Goal: Navigation & Orientation: Understand site structure

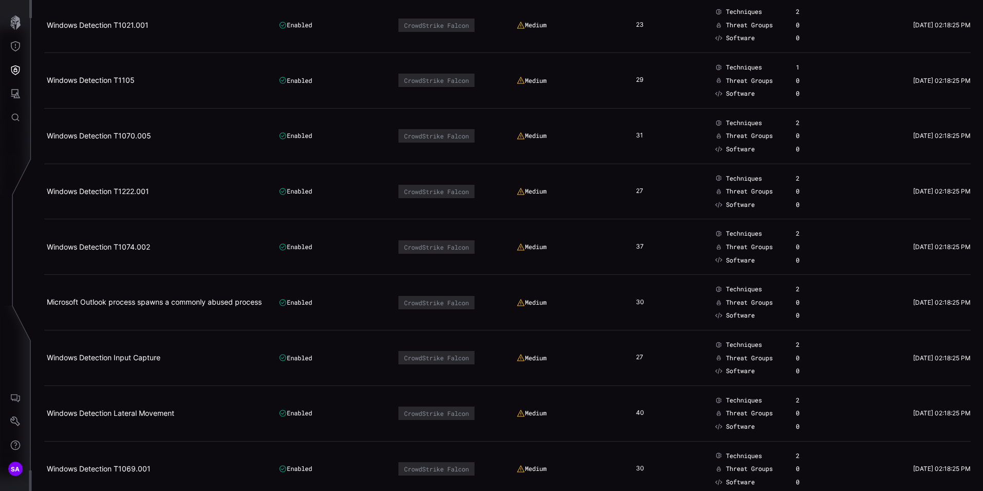
scroll to position [206, 0]
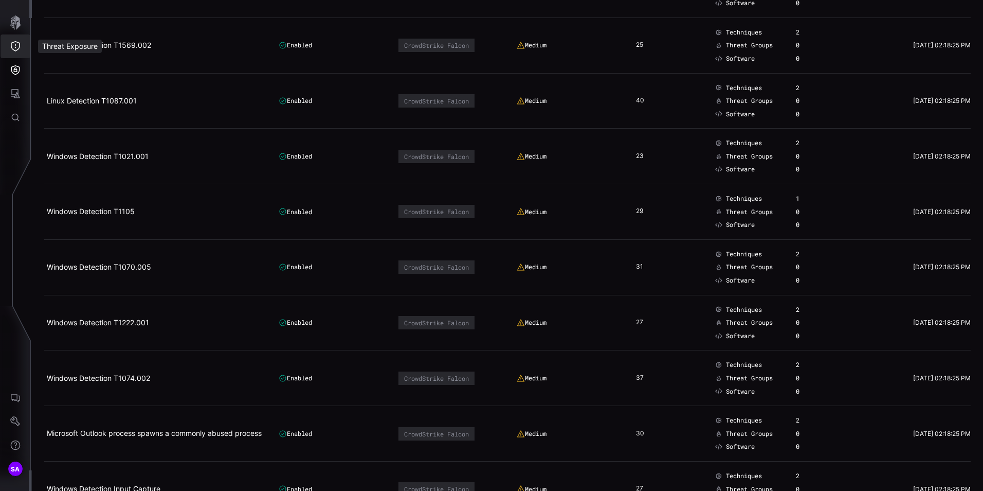
click at [20, 41] on icon "Threat Exposure" at bounding box center [15, 46] width 10 height 10
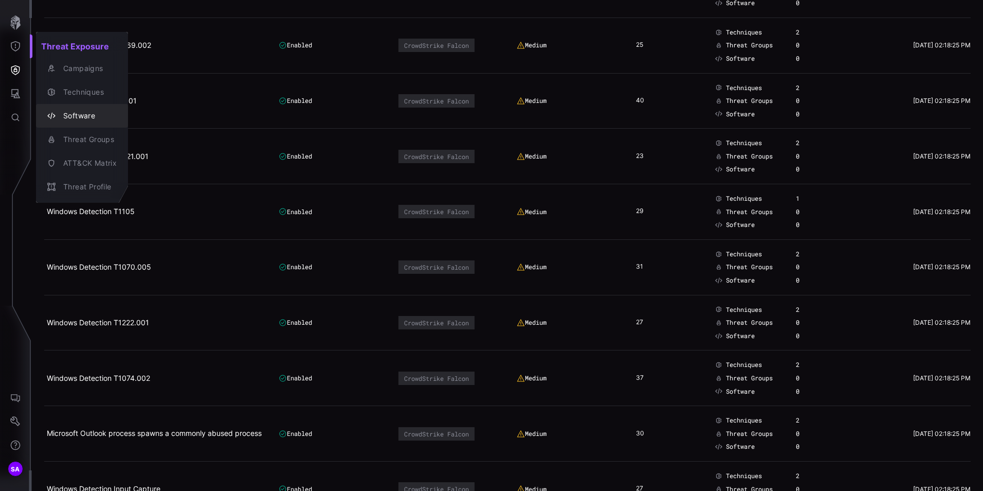
click at [71, 116] on div "Software" at bounding box center [87, 116] width 59 height 13
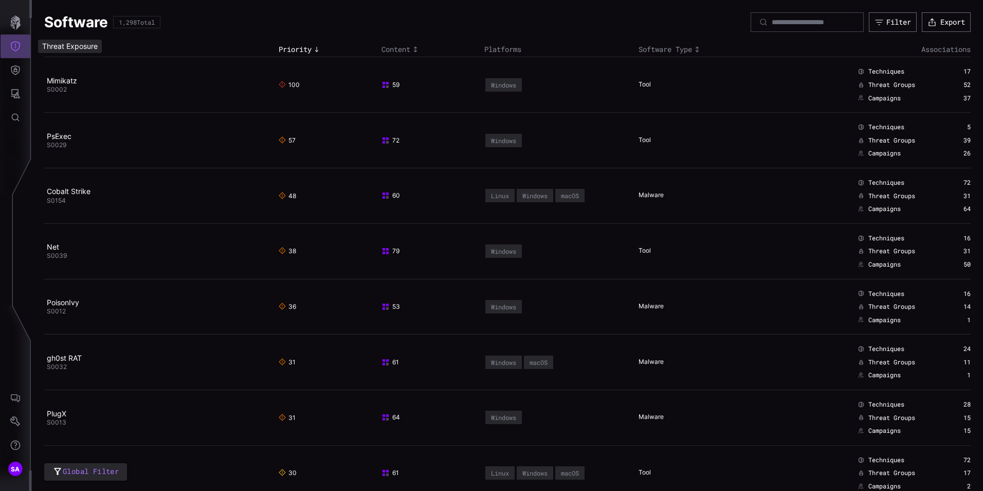
click at [10, 46] on icon "Threat Exposure" at bounding box center [15, 46] width 10 height 10
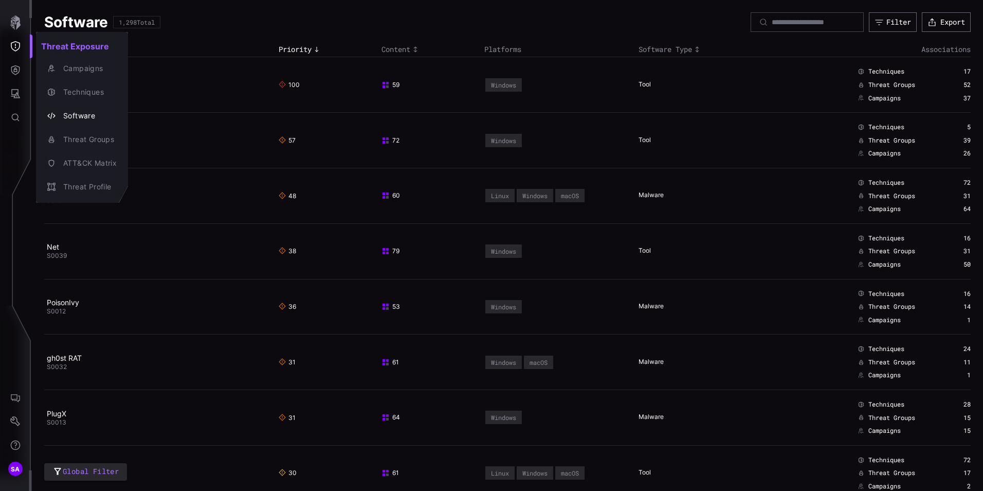
click at [17, 70] on div at bounding box center [491, 245] width 983 height 491
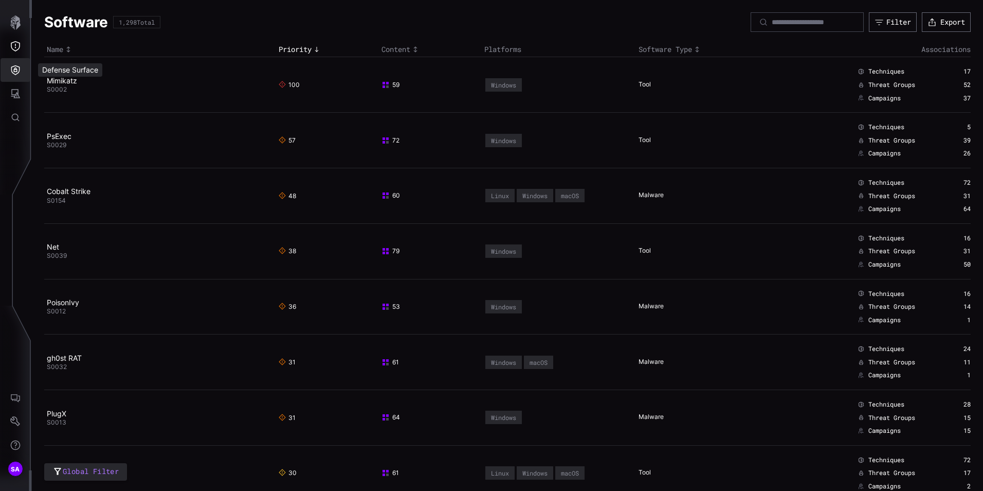
click at [17, 70] on icon "Defense Surface" at bounding box center [15, 70] width 9 height 10
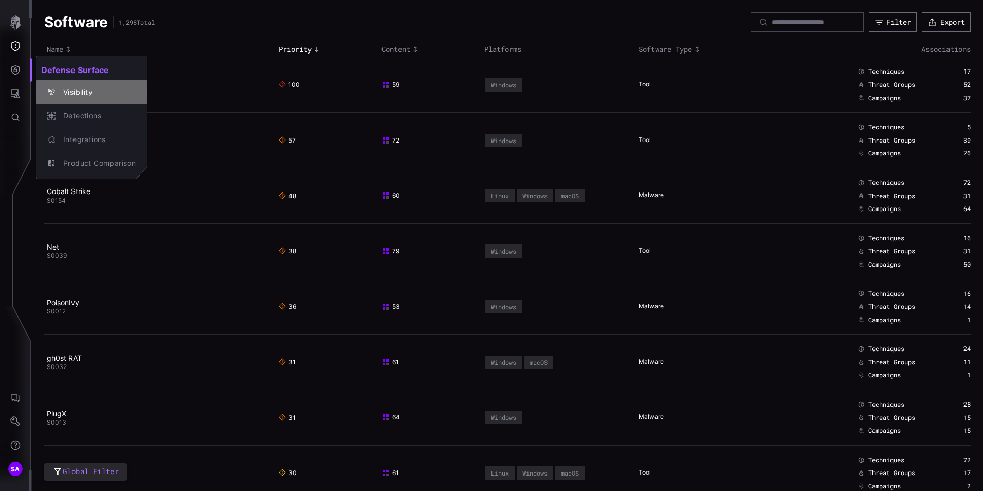
click at [88, 93] on div "Visibility" at bounding box center [97, 92] width 78 height 13
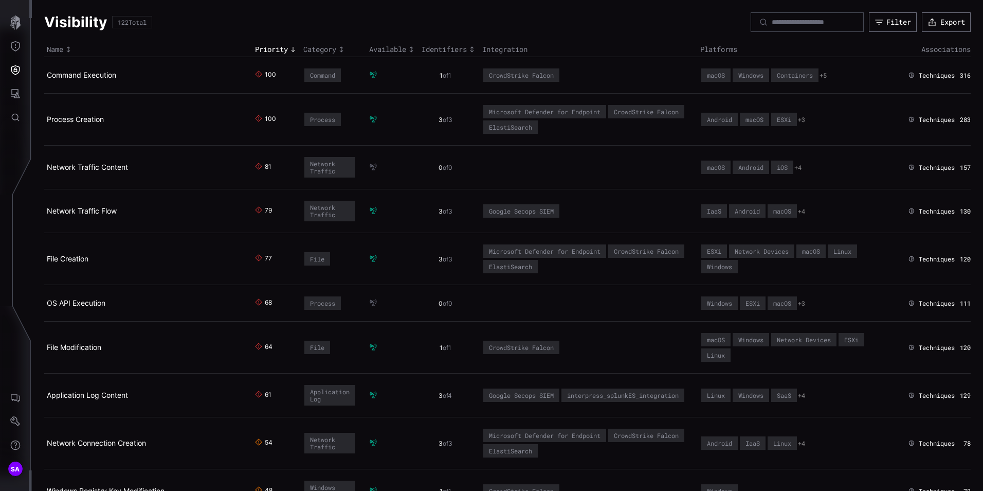
click at [222, 21] on div "Visibility 122 Total Filter Export" at bounding box center [507, 22] width 927 height 20
click at [69, 76] on link "Command Execution" at bounding box center [81, 74] width 69 height 9
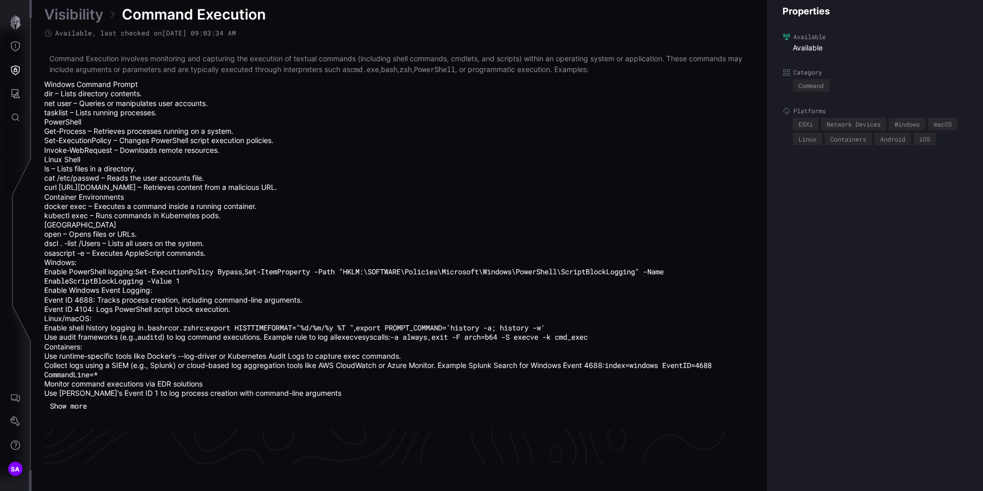
scroll to position [2300, 420]
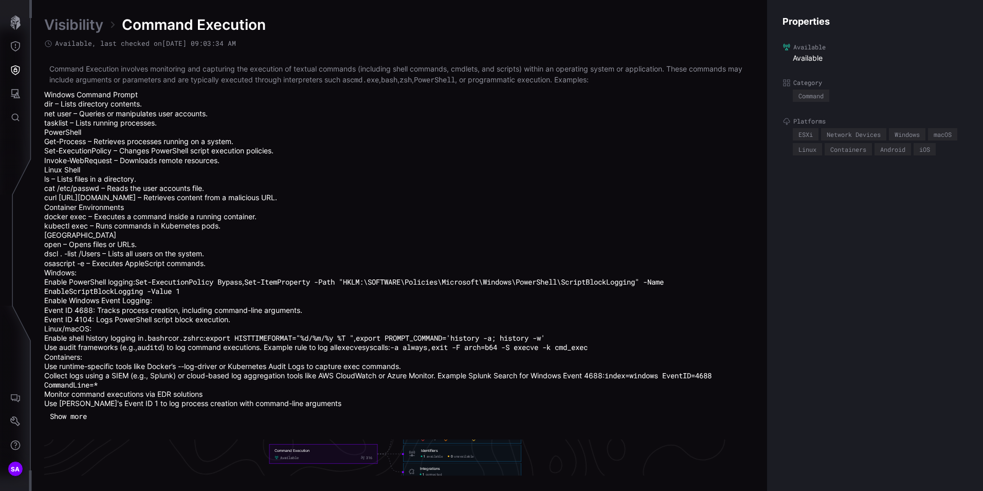
click at [429, 454] on span "available" at bounding box center [435, 456] width 16 height 4
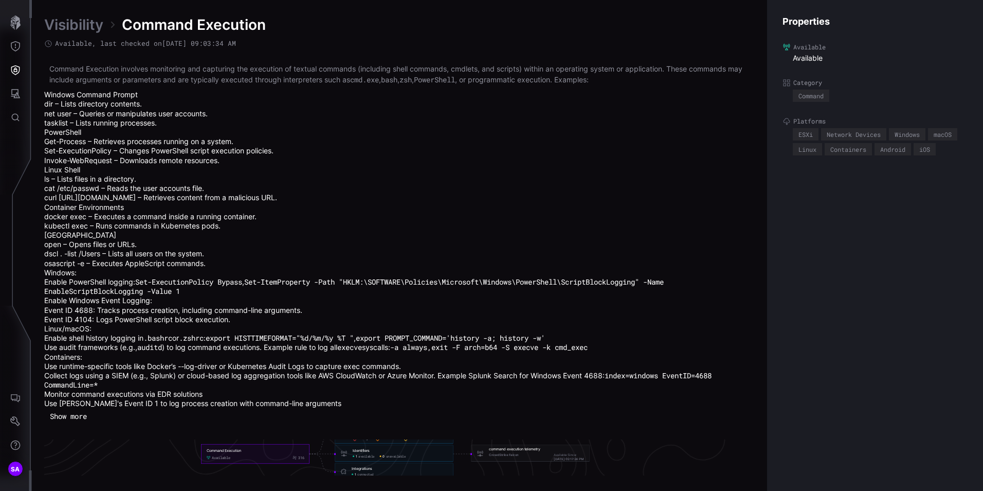
click at [516, 454] on span "CrowdStrike Falcon" at bounding box center [504, 456] width 30 height 8
click at [17, 51] on icon "Threat Exposure" at bounding box center [15, 46] width 10 height 10
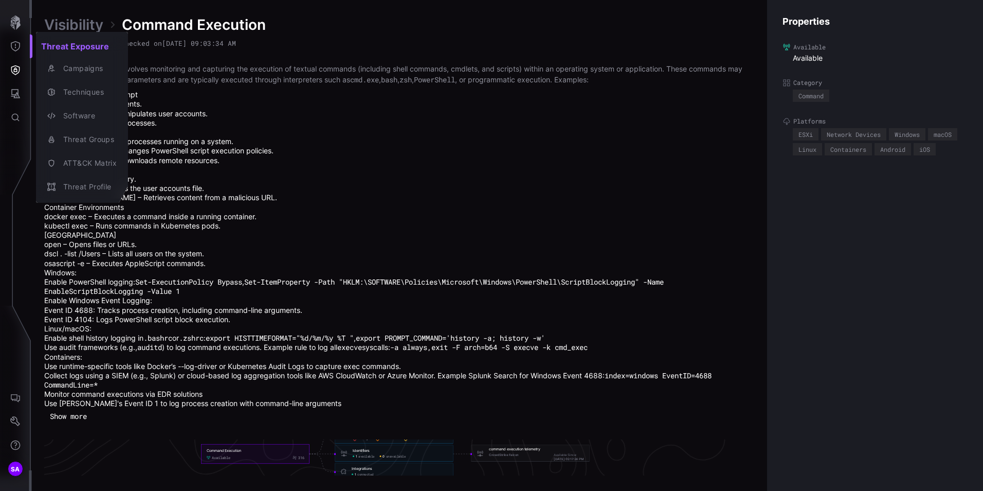
click at [12, 69] on div at bounding box center [491, 245] width 983 height 491
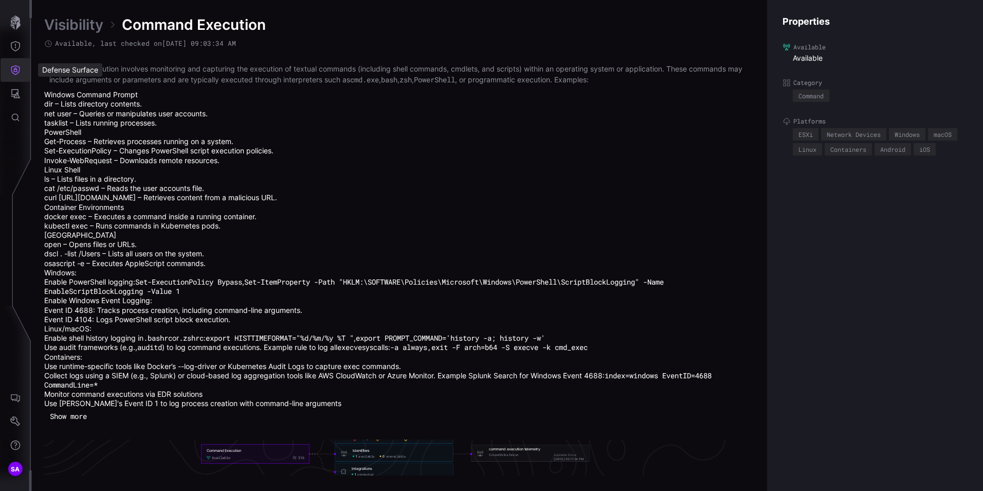
click at [12, 69] on icon "Defense Surface" at bounding box center [15, 70] width 10 height 10
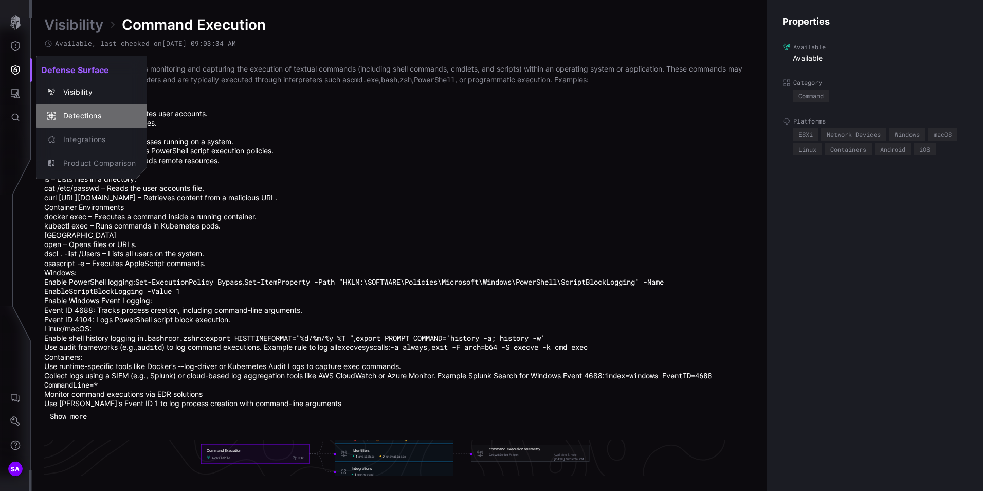
click at [91, 115] on div "Detections" at bounding box center [97, 116] width 78 height 13
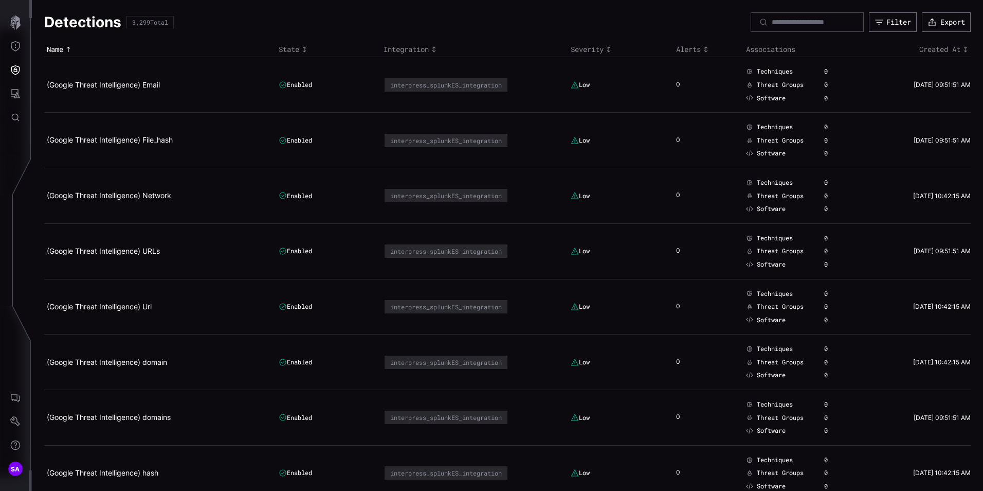
click at [318, 23] on div "Detections 3,299 Total Filter Export" at bounding box center [507, 22] width 927 height 20
click at [15, 68] on icon "Defense Surface" at bounding box center [15, 70] width 9 height 10
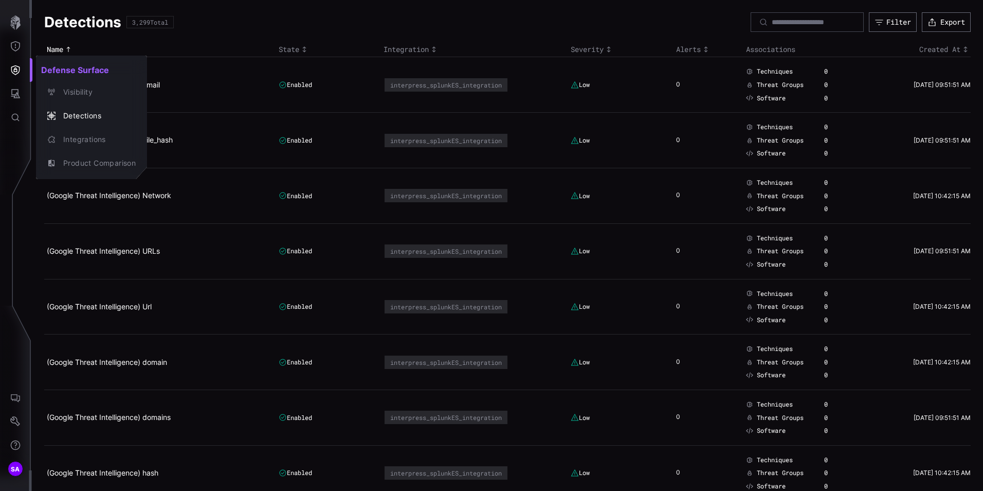
click at [14, 93] on div at bounding box center [491, 245] width 983 height 491
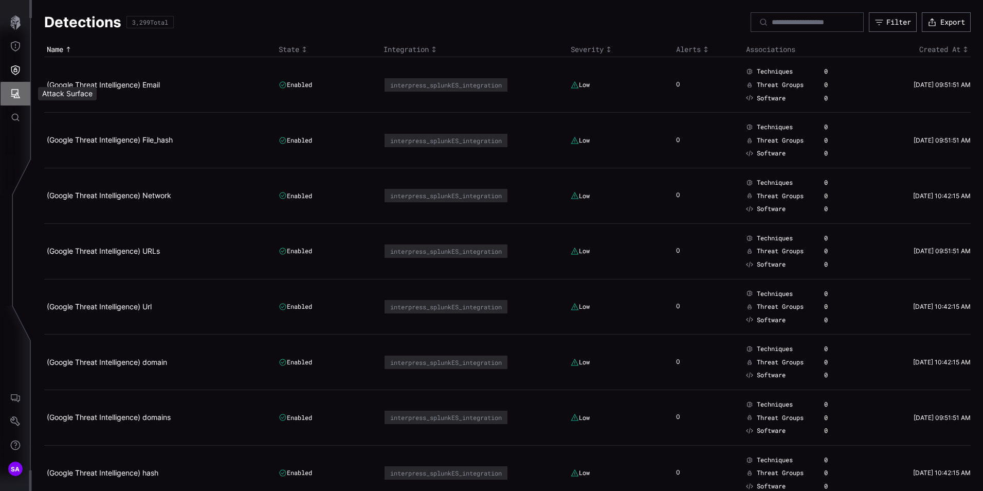
click at [14, 93] on icon "Attack Surface" at bounding box center [15, 93] width 10 height 10
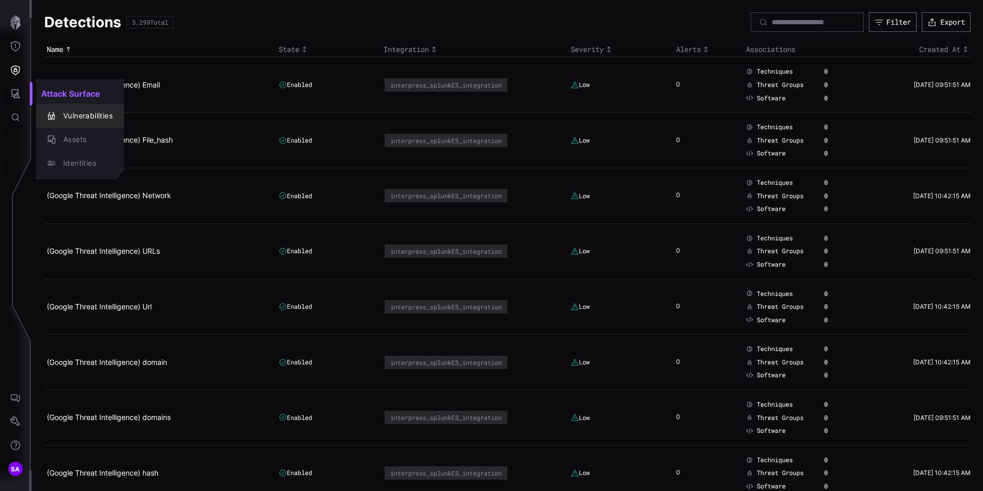
click at [104, 118] on div "Vulnerabilities" at bounding box center [85, 116] width 55 height 13
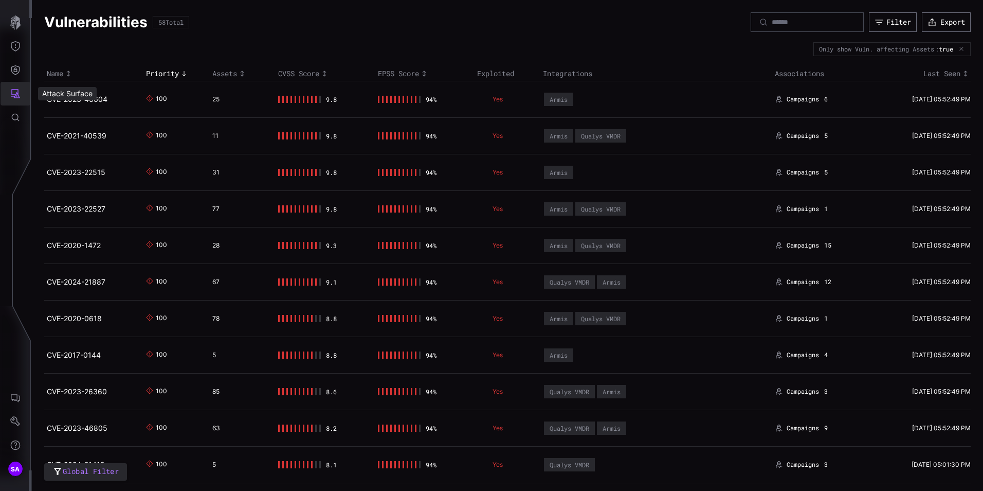
click at [17, 97] on icon "Attack Surface" at bounding box center [15, 93] width 10 height 10
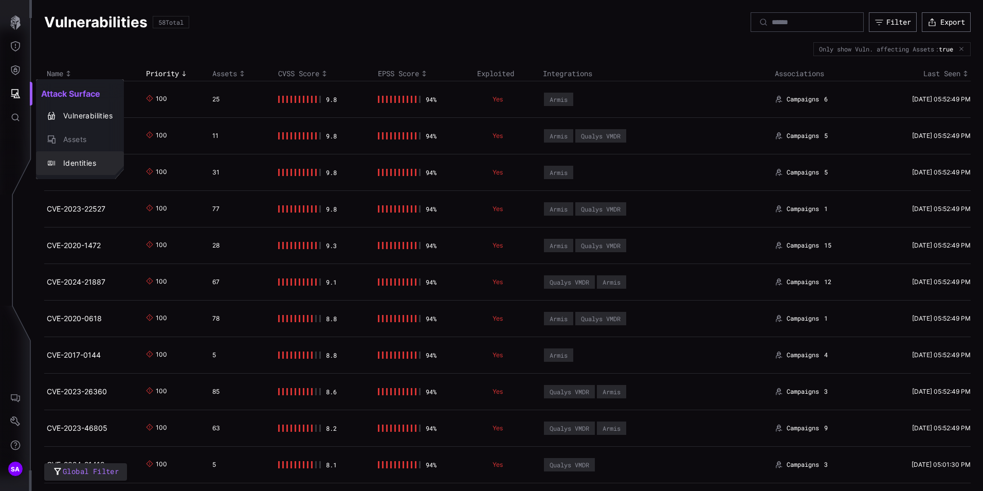
click at [74, 159] on div "Identities" at bounding box center [85, 163] width 55 height 13
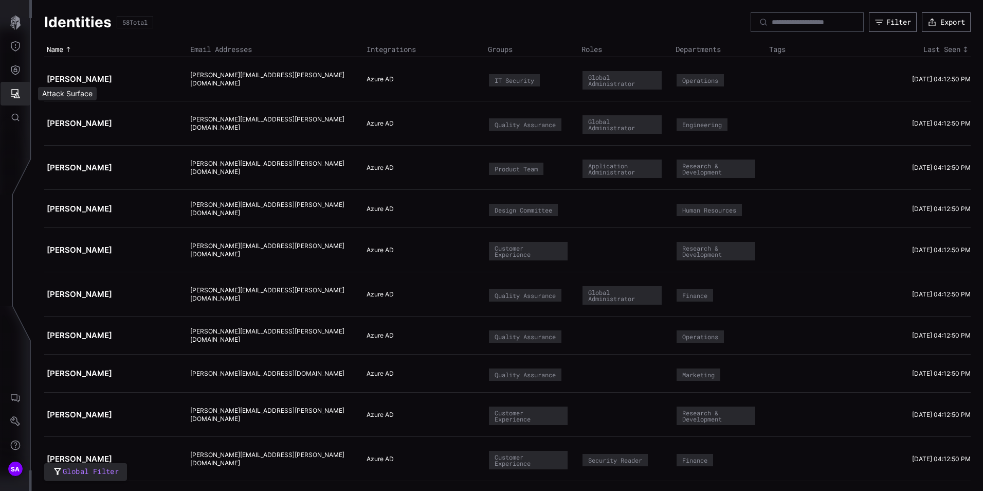
click at [18, 98] on icon "Attack Surface" at bounding box center [15, 93] width 9 height 9
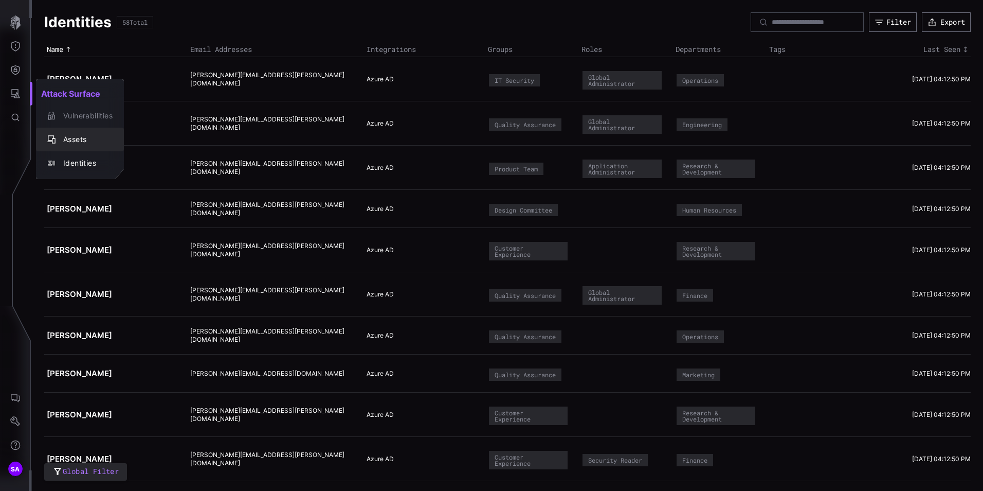
click at [84, 144] on div "Assets" at bounding box center [85, 139] width 55 height 13
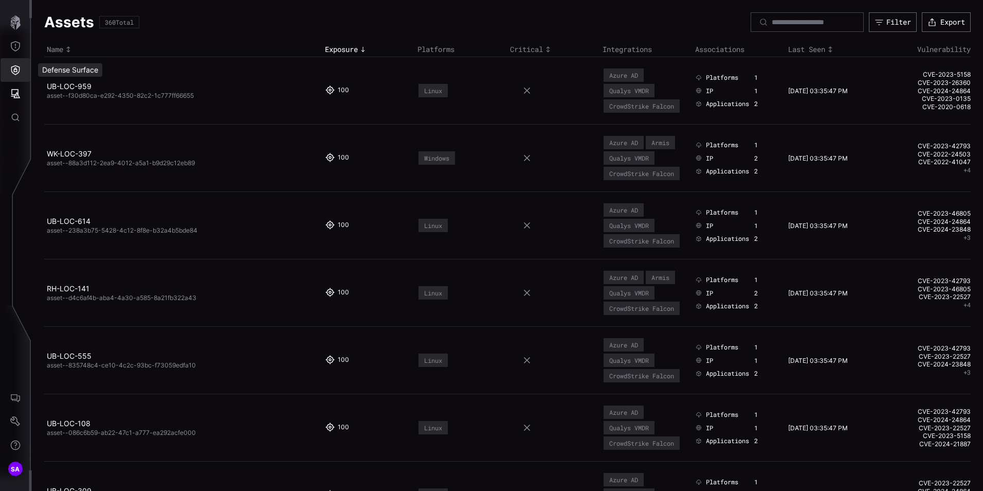
click at [23, 70] on button "Defense Surface" at bounding box center [16, 70] width 30 height 24
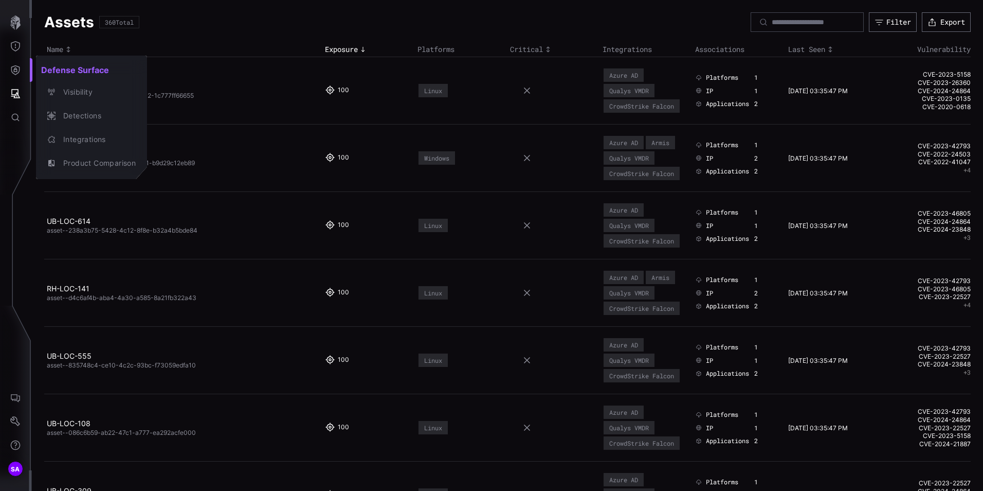
click at [290, 25] on div at bounding box center [491, 245] width 983 height 491
